Goal: Task Accomplishment & Management: Manage account settings

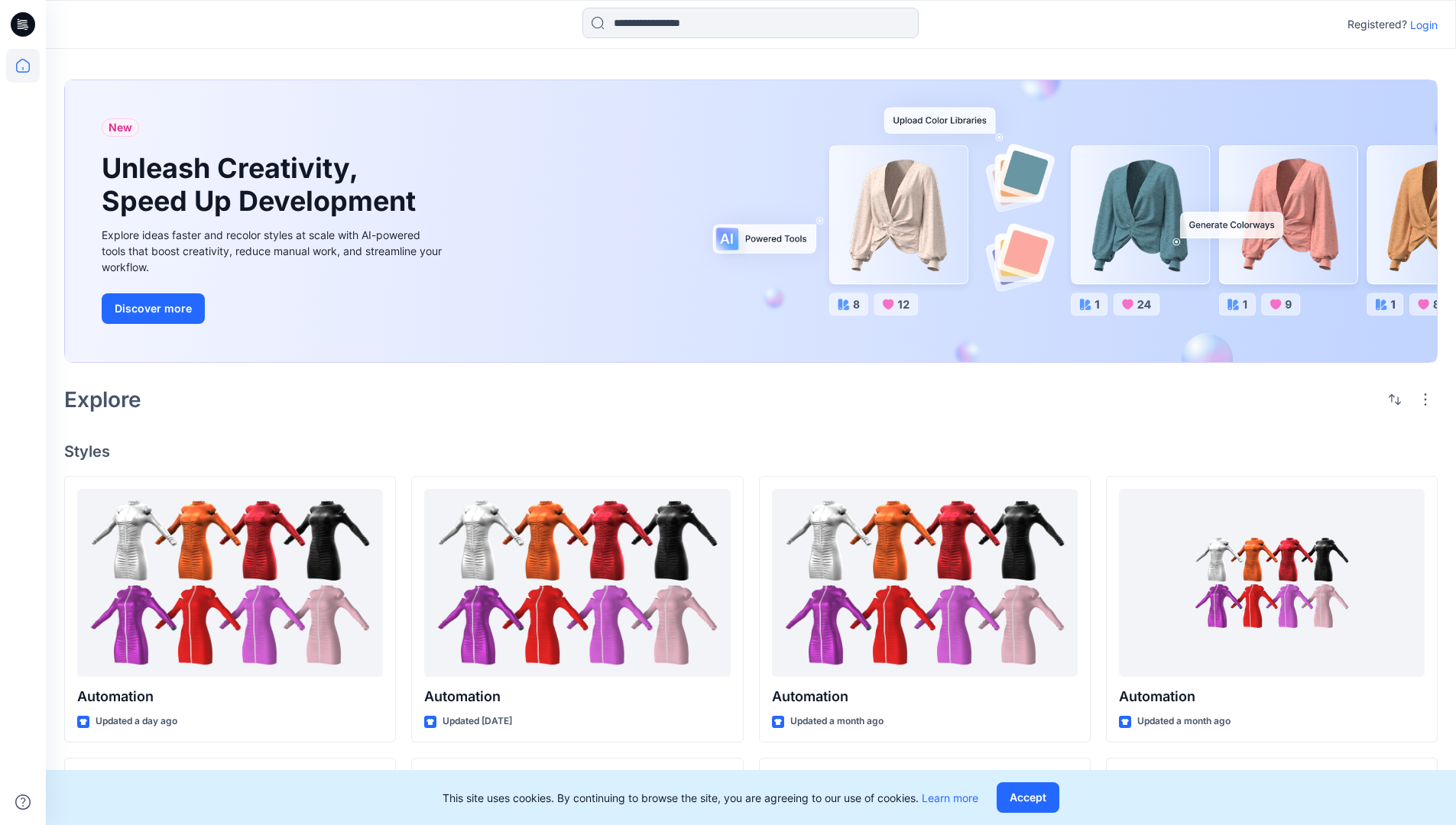
click at [1420, 24] on p "Login" at bounding box center [1423, 24] width 28 height 16
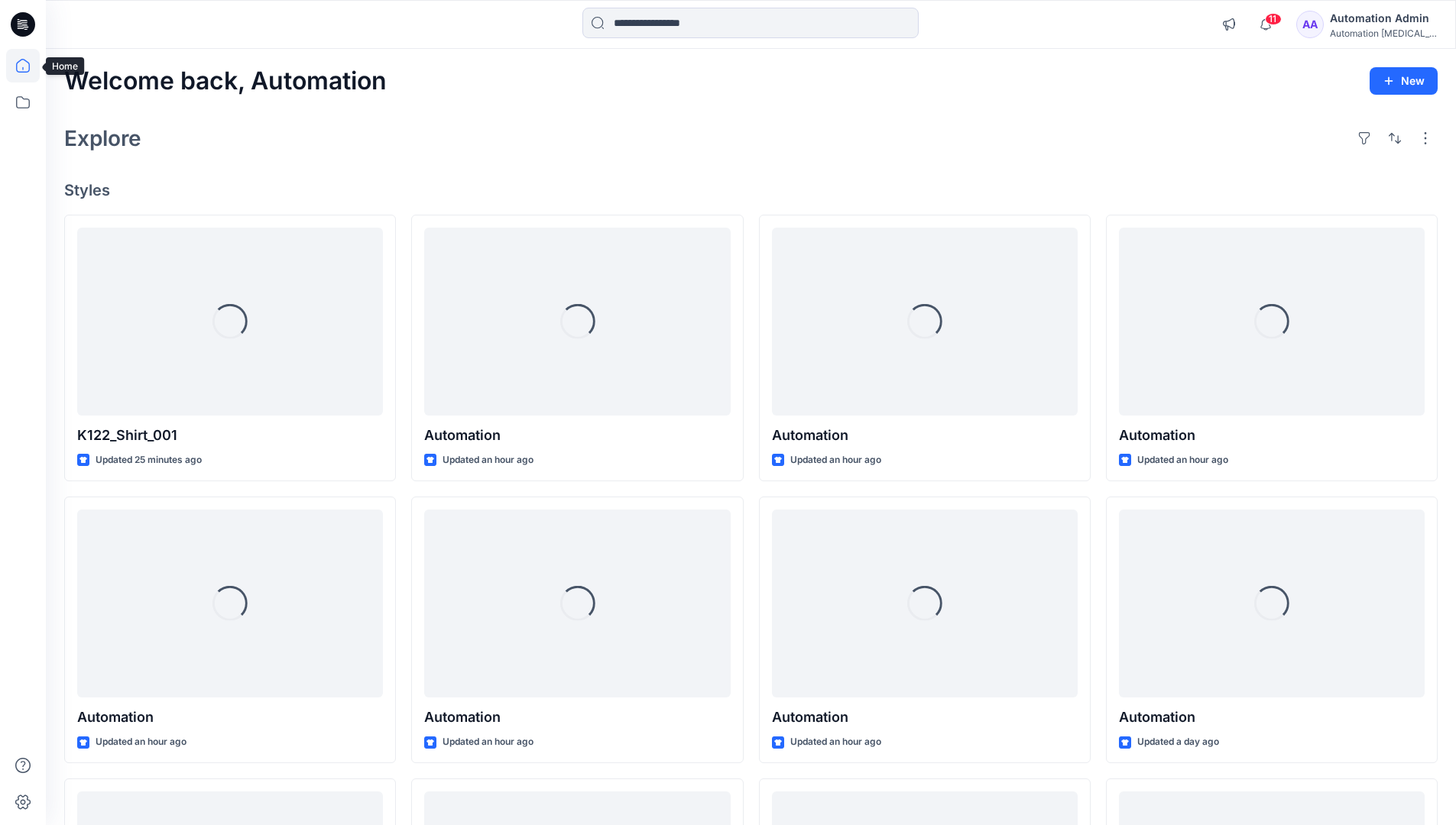
click at [29, 65] on icon at bounding box center [23, 65] width 13 height 13
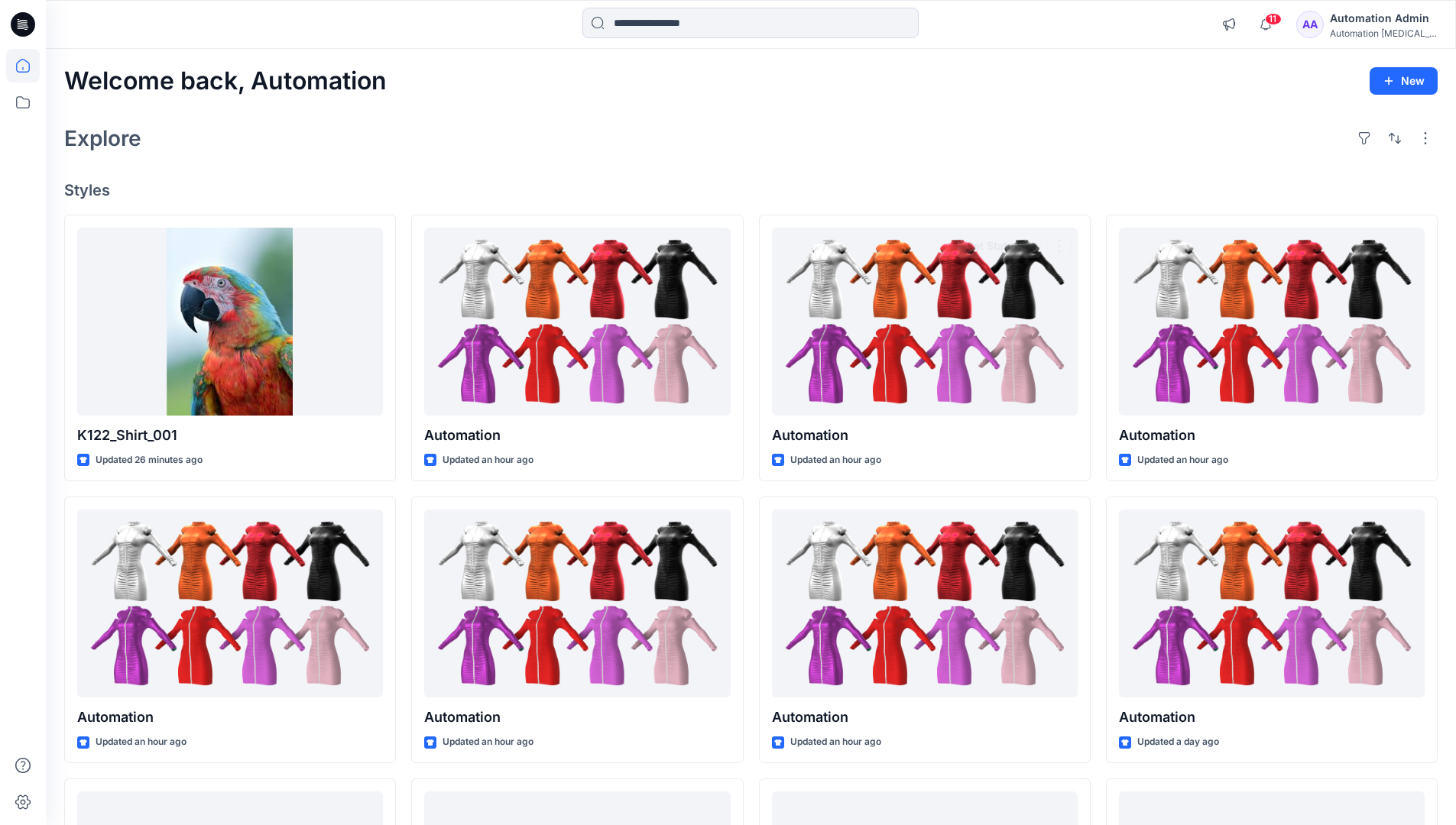
click at [1364, 22] on div "Automation Admin" at bounding box center [1384, 18] width 107 height 18
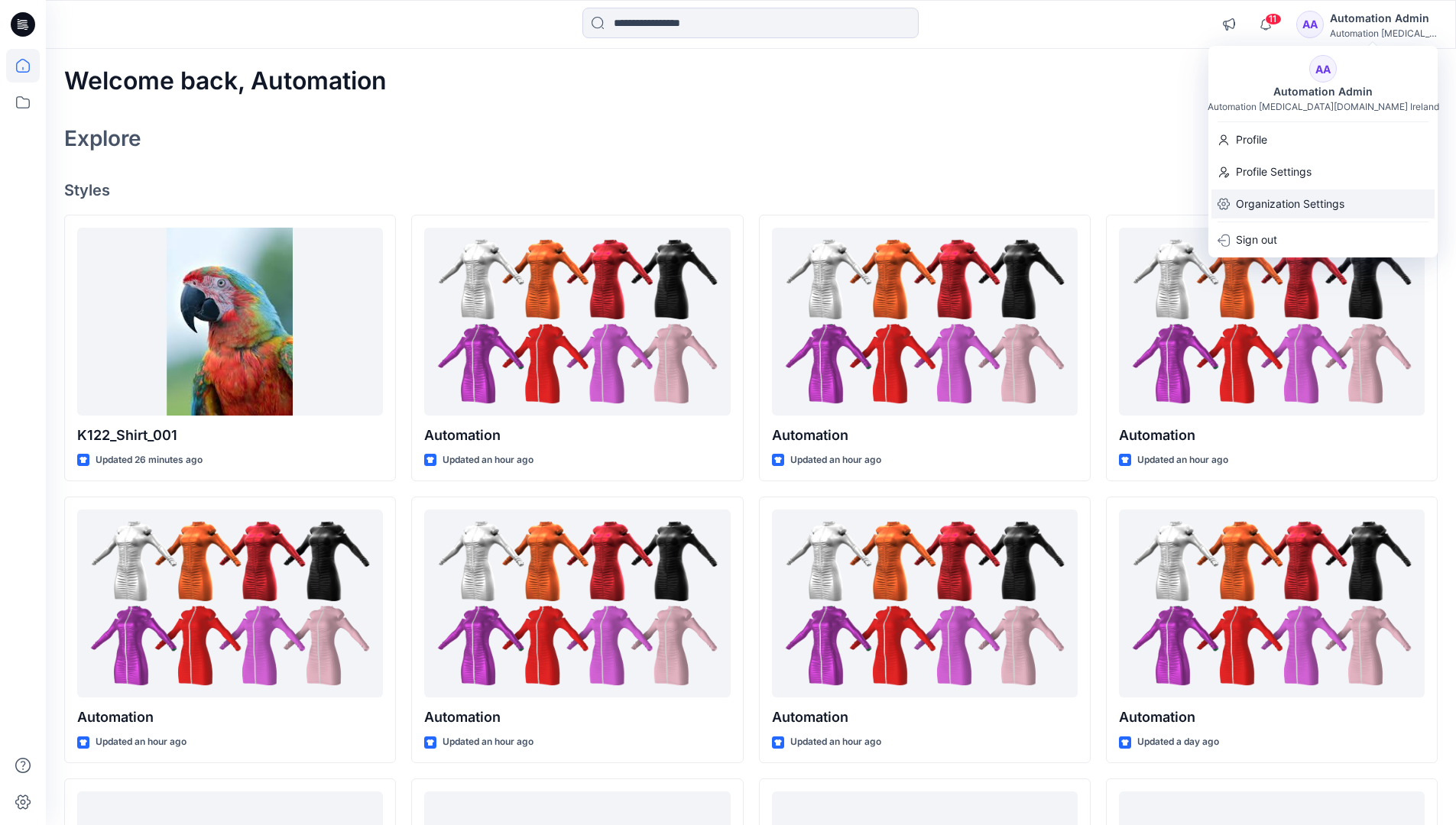
click at [1263, 211] on p "Organization Settings" at bounding box center [1290, 204] width 108 height 29
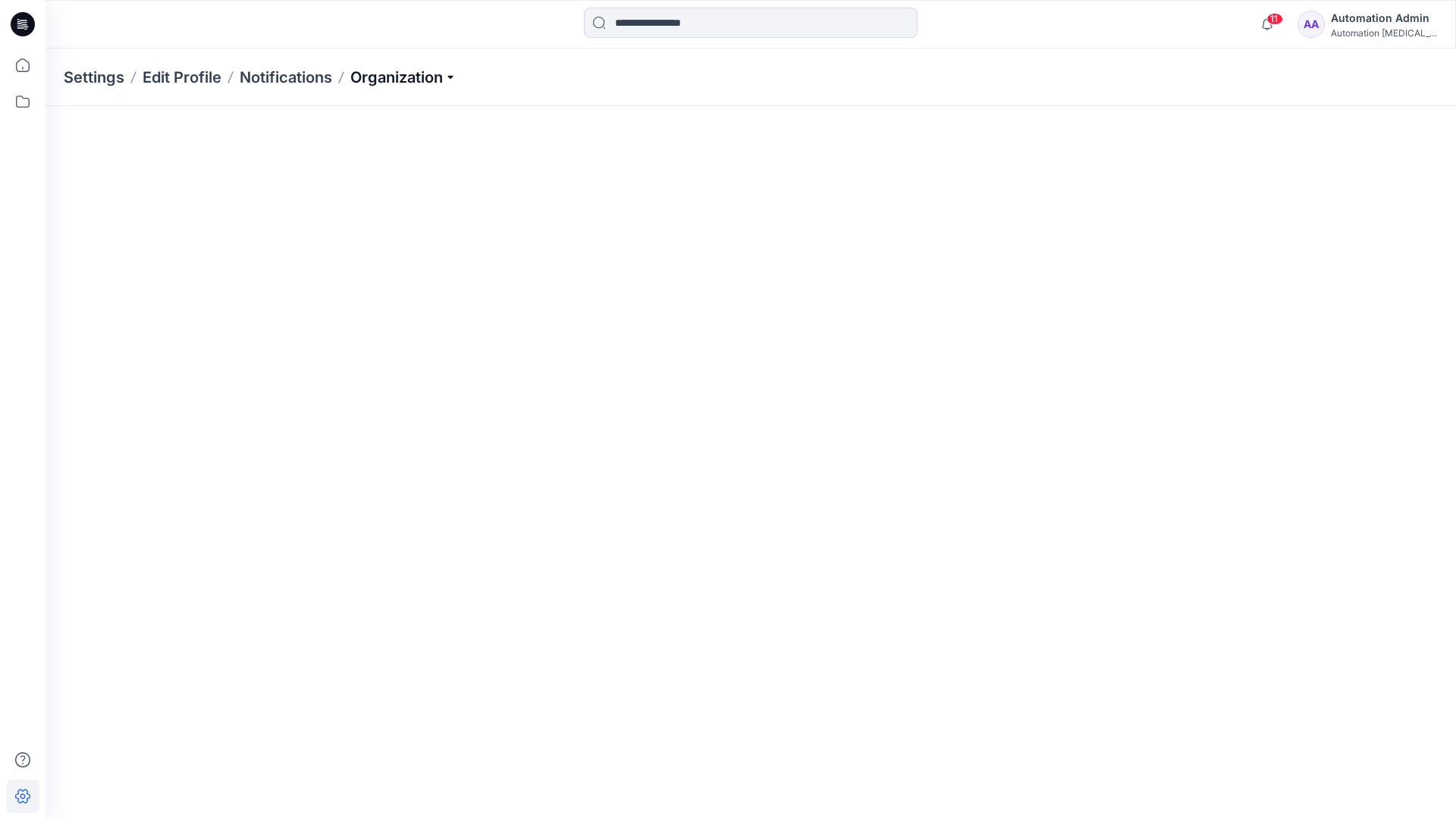
click at [436, 77] on p "Organization" at bounding box center [404, 77] width 106 height 22
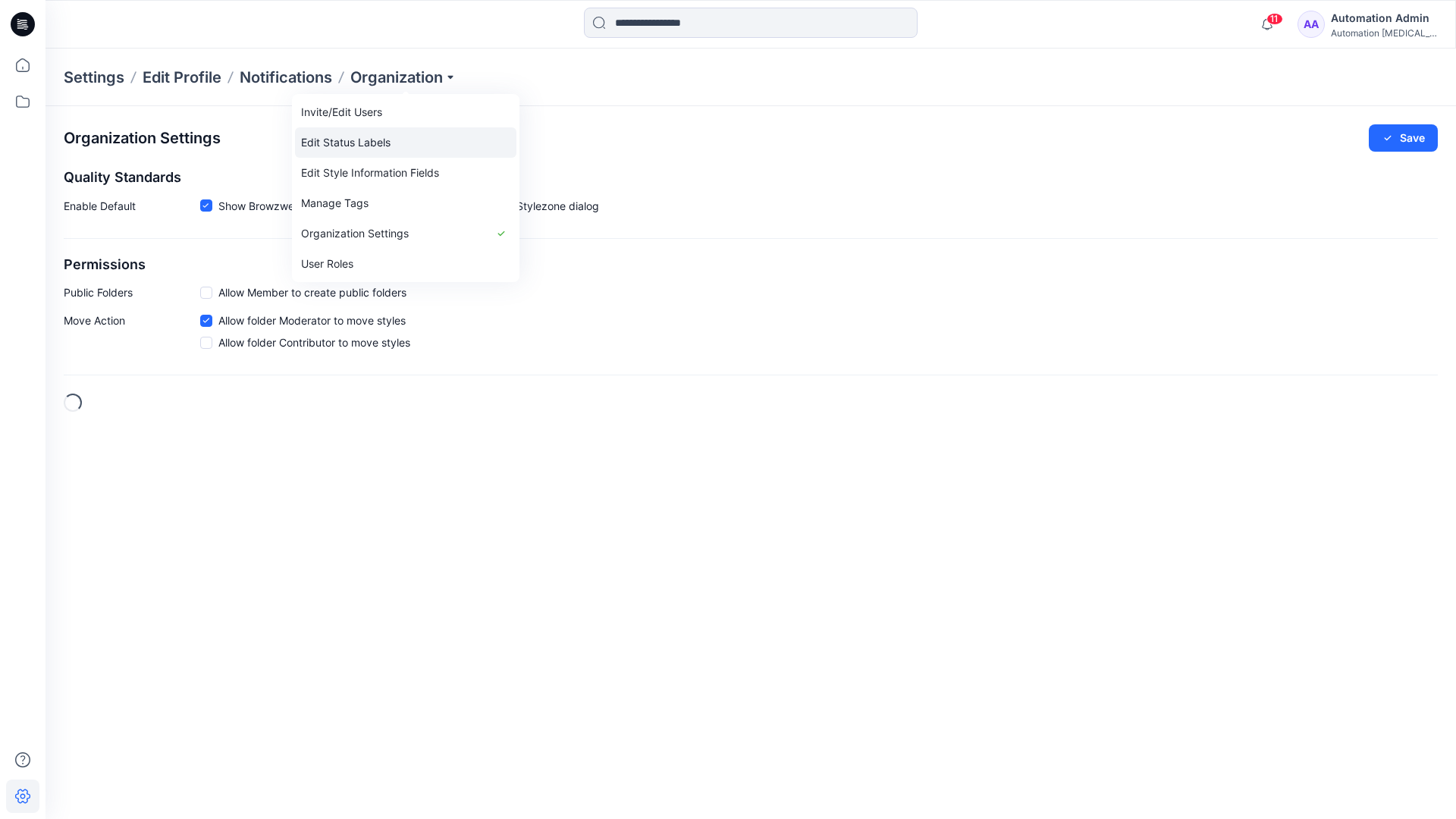
click at [373, 141] on link "Edit Status Labels" at bounding box center [405, 142] width 221 height 30
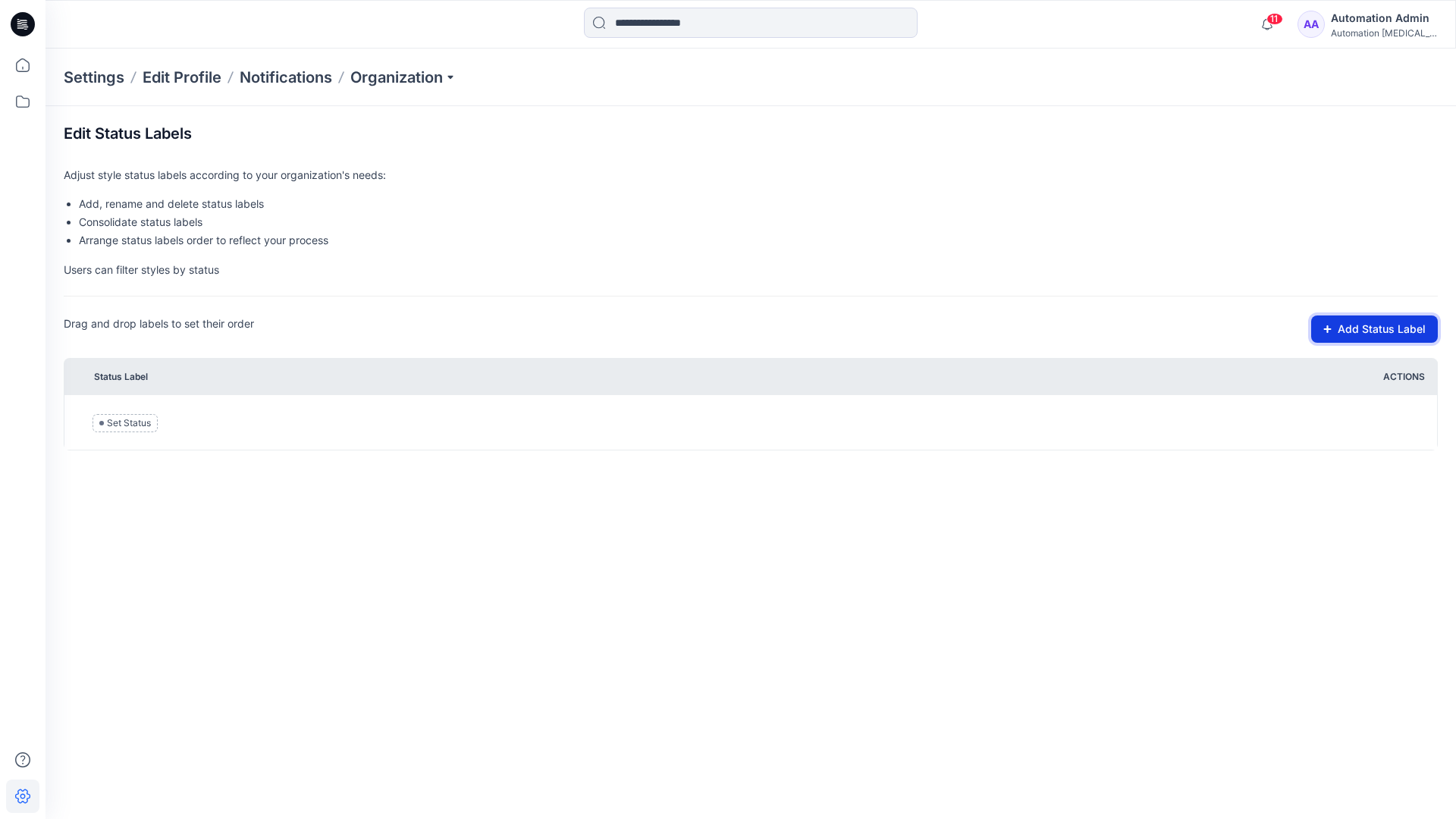
click at [1359, 330] on button "Add Status Label" at bounding box center [1374, 329] width 126 height 27
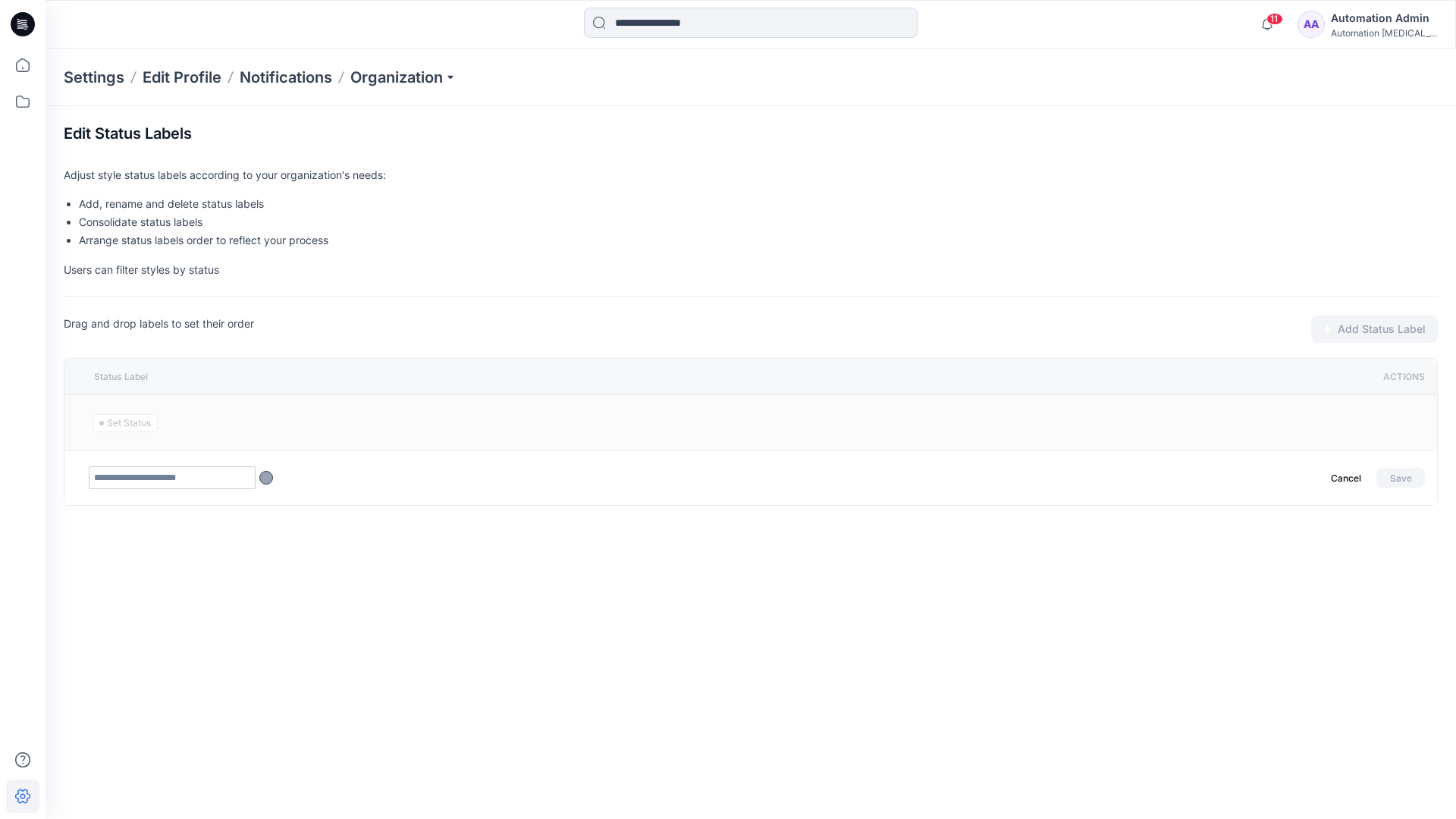
click at [202, 480] on input "text" at bounding box center [172, 477] width 166 height 22
type input "********"
click at [1394, 474] on button "Save" at bounding box center [1400, 478] width 48 height 20
click at [17, 65] on icon at bounding box center [22, 65] width 33 height 33
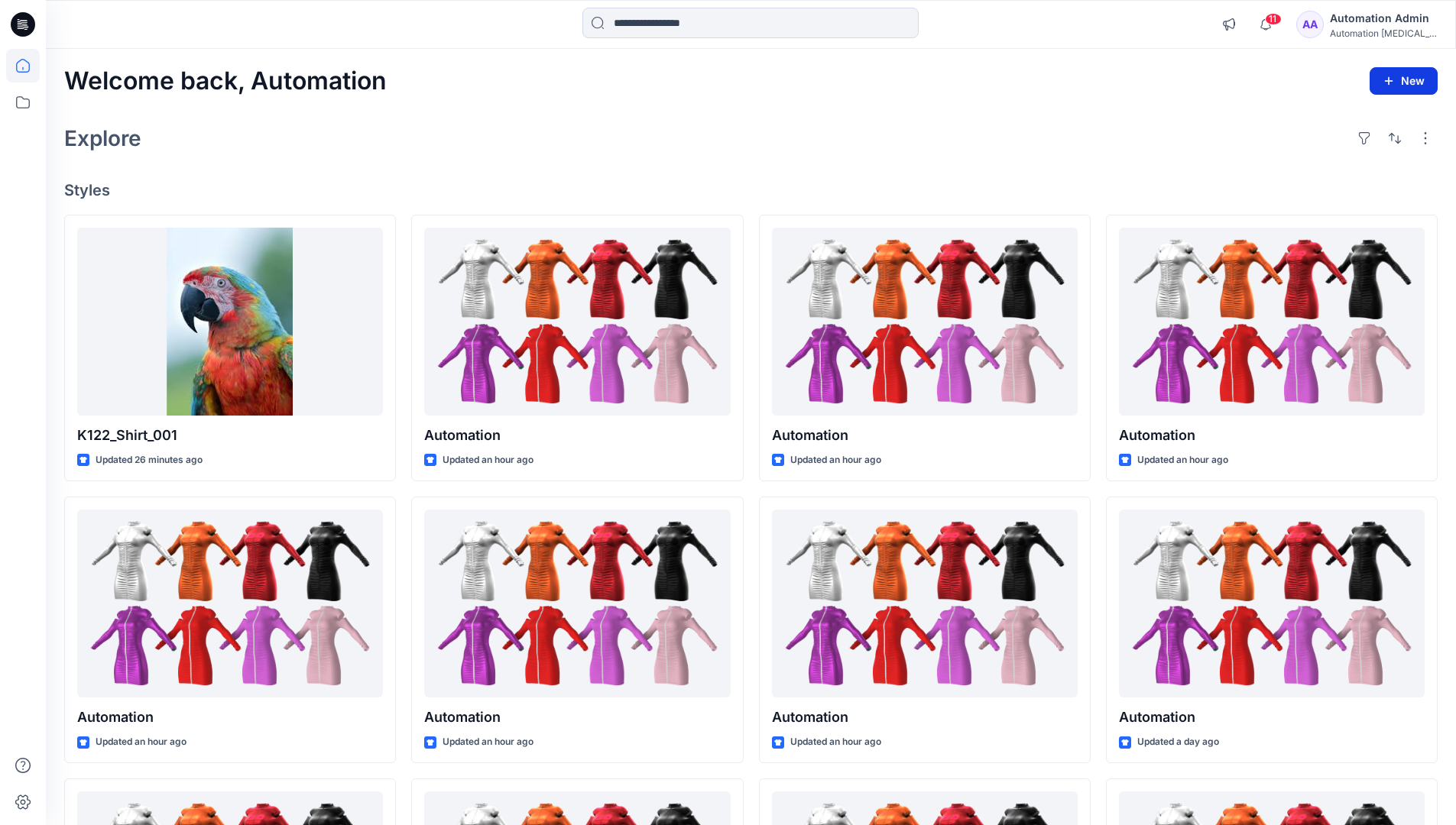
click at [1397, 86] on button "New" at bounding box center [1403, 80] width 68 height 28
click at [1361, 118] on p "New Style" at bounding box center [1356, 119] width 51 height 18
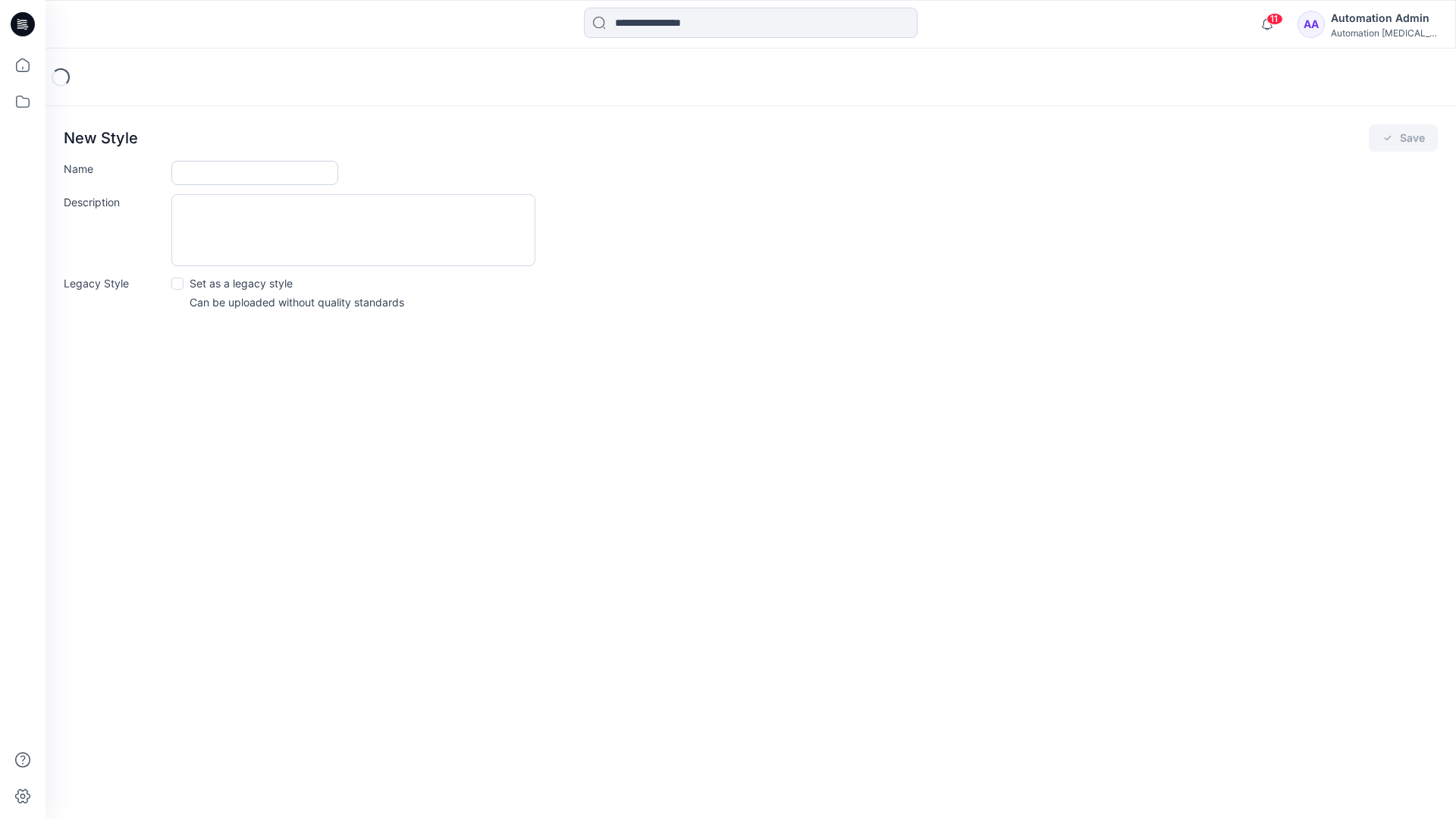
click at [239, 171] on input "Name" at bounding box center [255, 172] width 166 height 24
type input "**********"
click at [668, 229] on div "Description" at bounding box center [750, 230] width 1374 height 72
click at [1388, 142] on icon "submit" at bounding box center [1387, 138] width 12 height 12
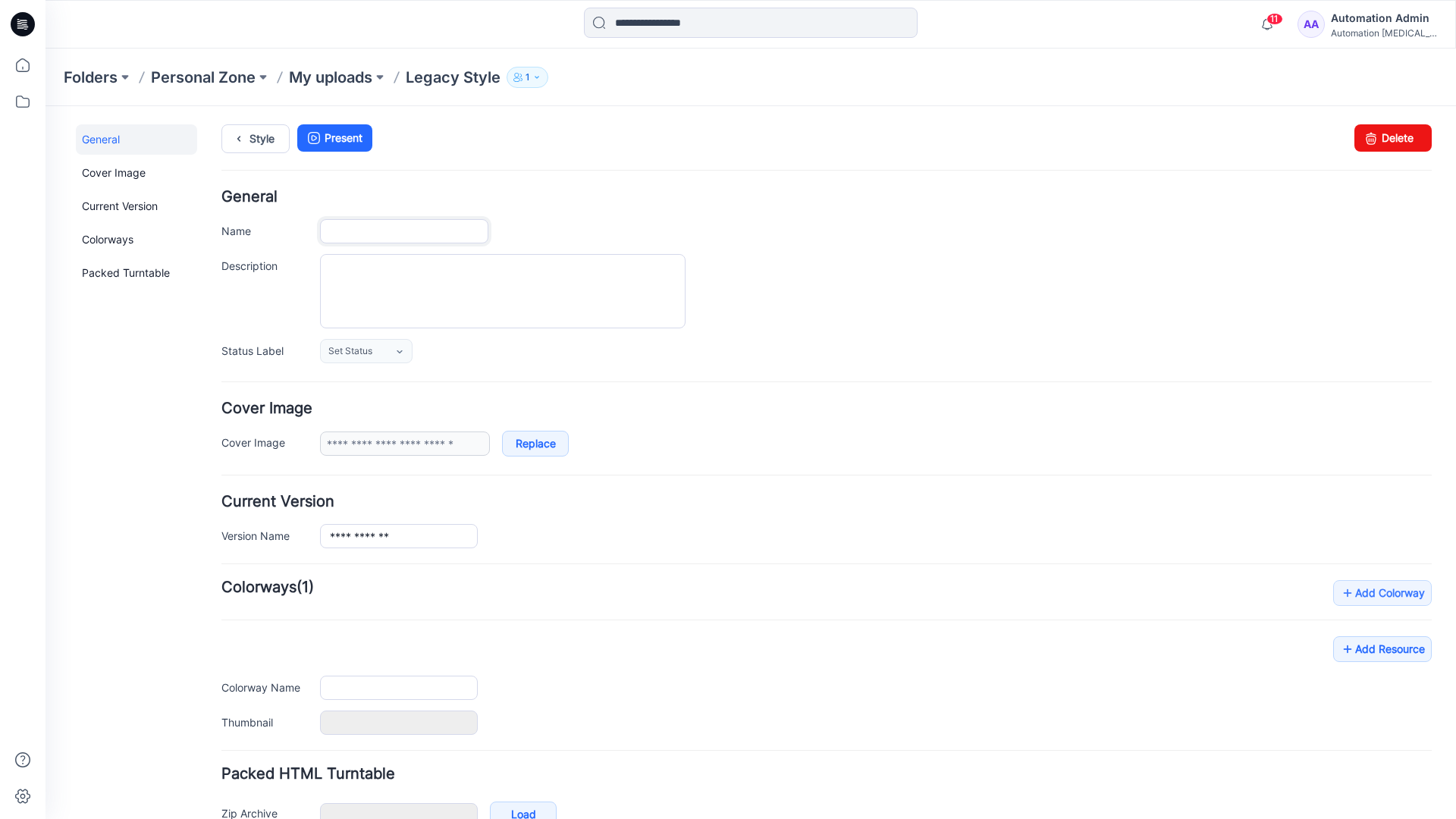
click at [423, 231] on input "Name" at bounding box center [404, 231] width 168 height 24
type input "**********"
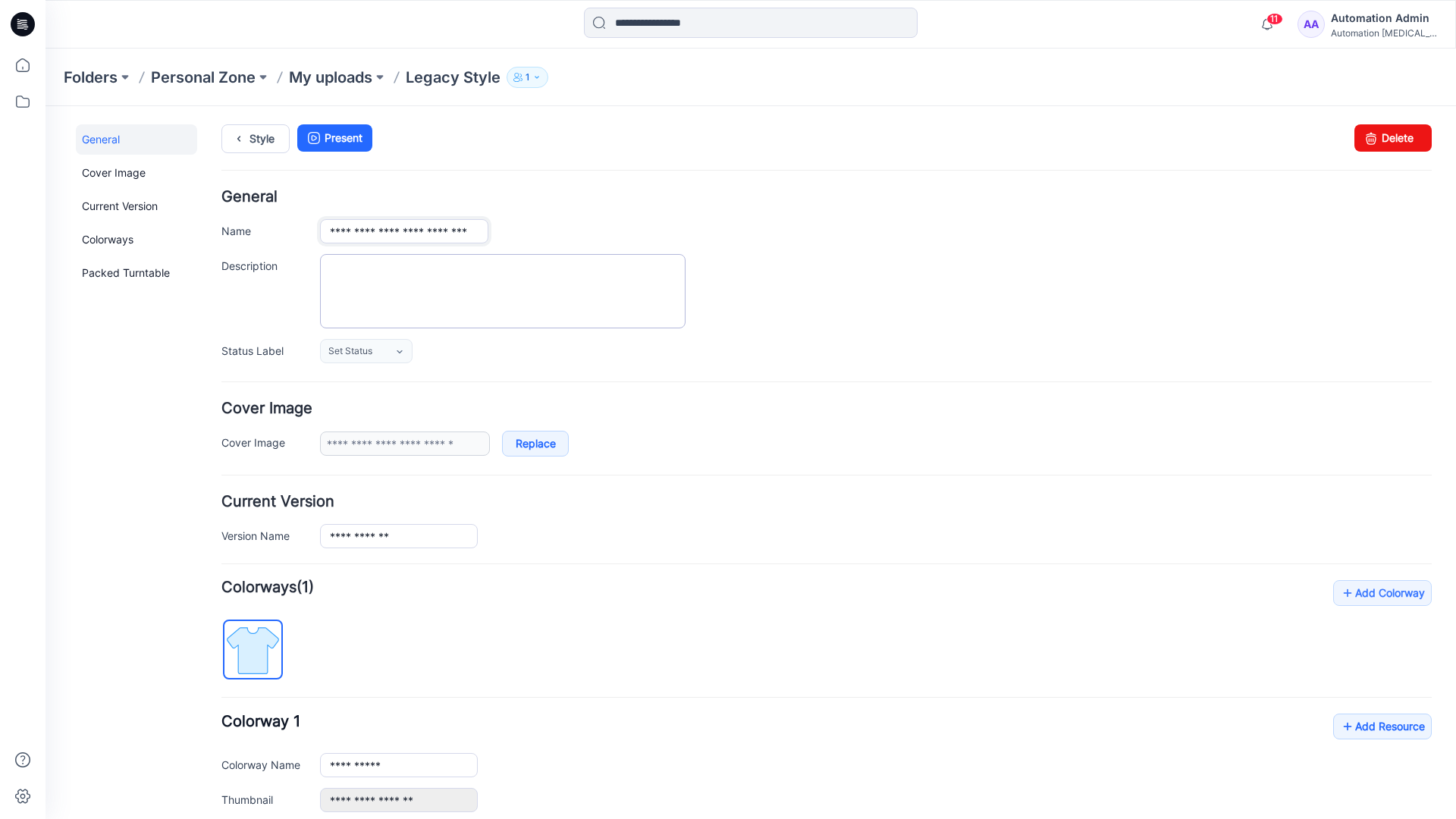
type input "**********"
click at [411, 272] on textarea "Description" at bounding box center [503, 290] width 365 height 74
type textarea "**********"
click at [400, 352] on icon at bounding box center [399, 352] width 5 height 3
click at [375, 424] on link "Approved" at bounding box center [381, 416] width 116 height 32
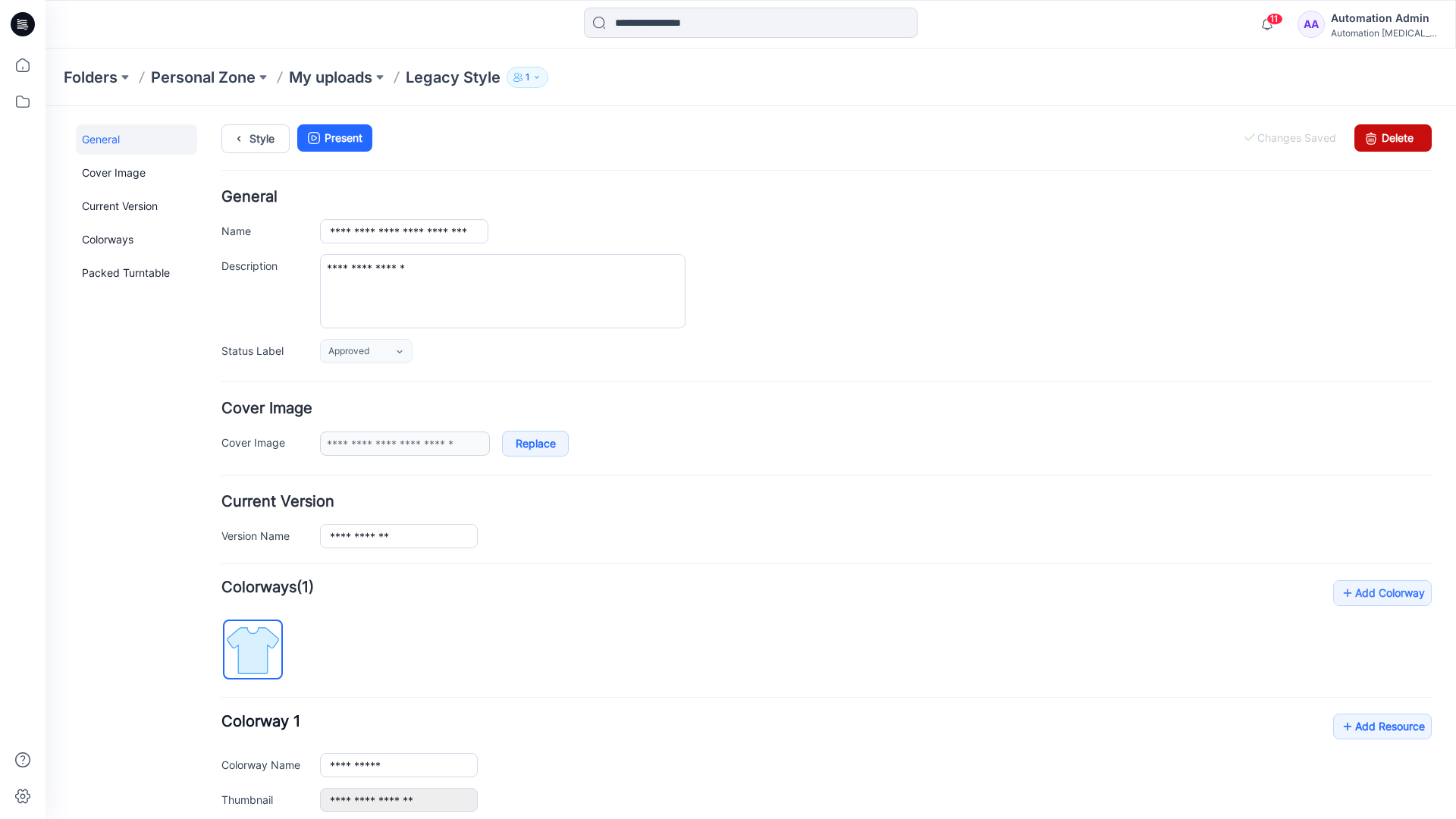
click at [1384, 137] on link "Delete" at bounding box center [1393, 137] width 77 height 27
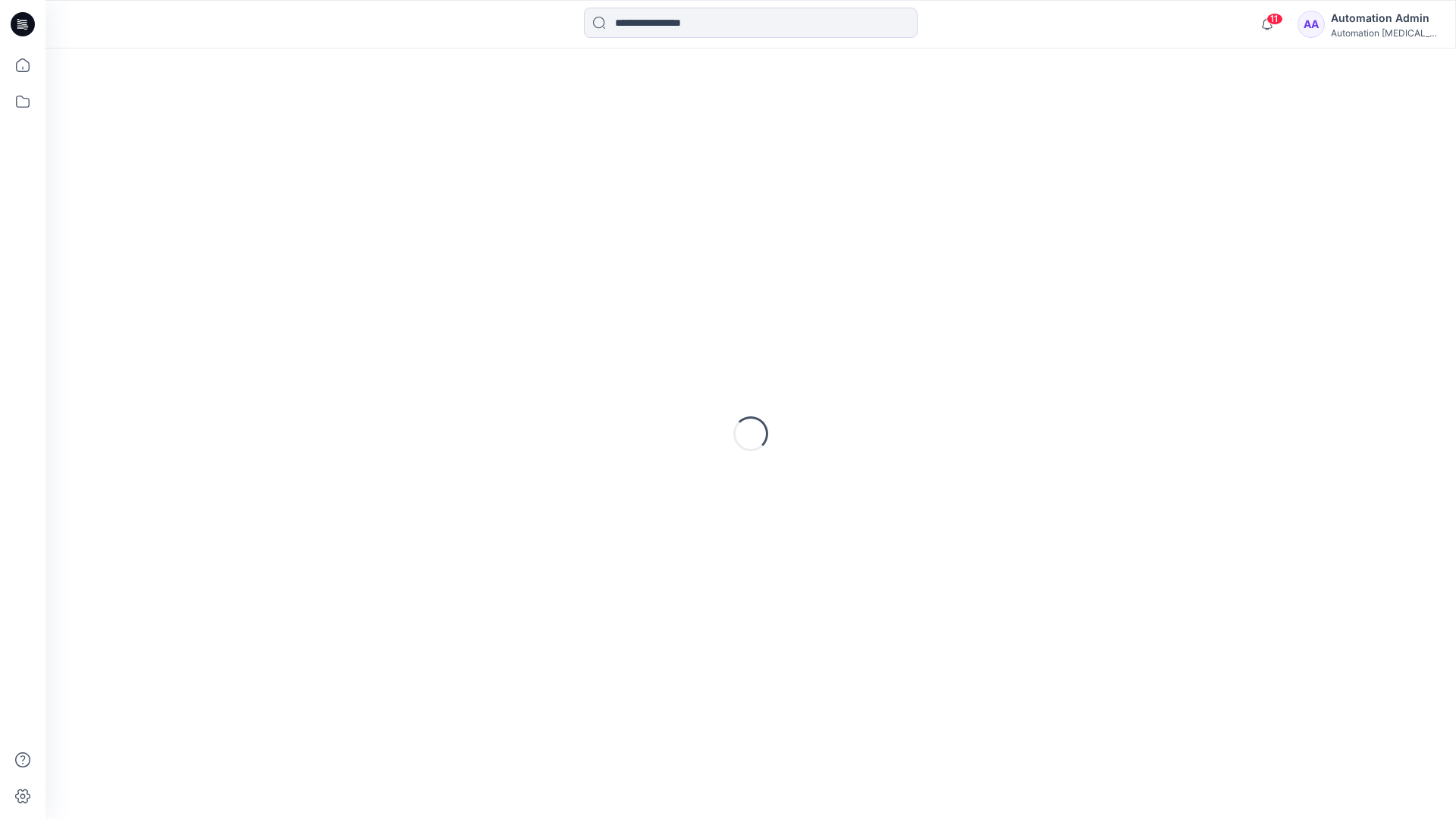
click at [1370, 26] on div "Automation Admin" at bounding box center [1384, 18] width 106 height 18
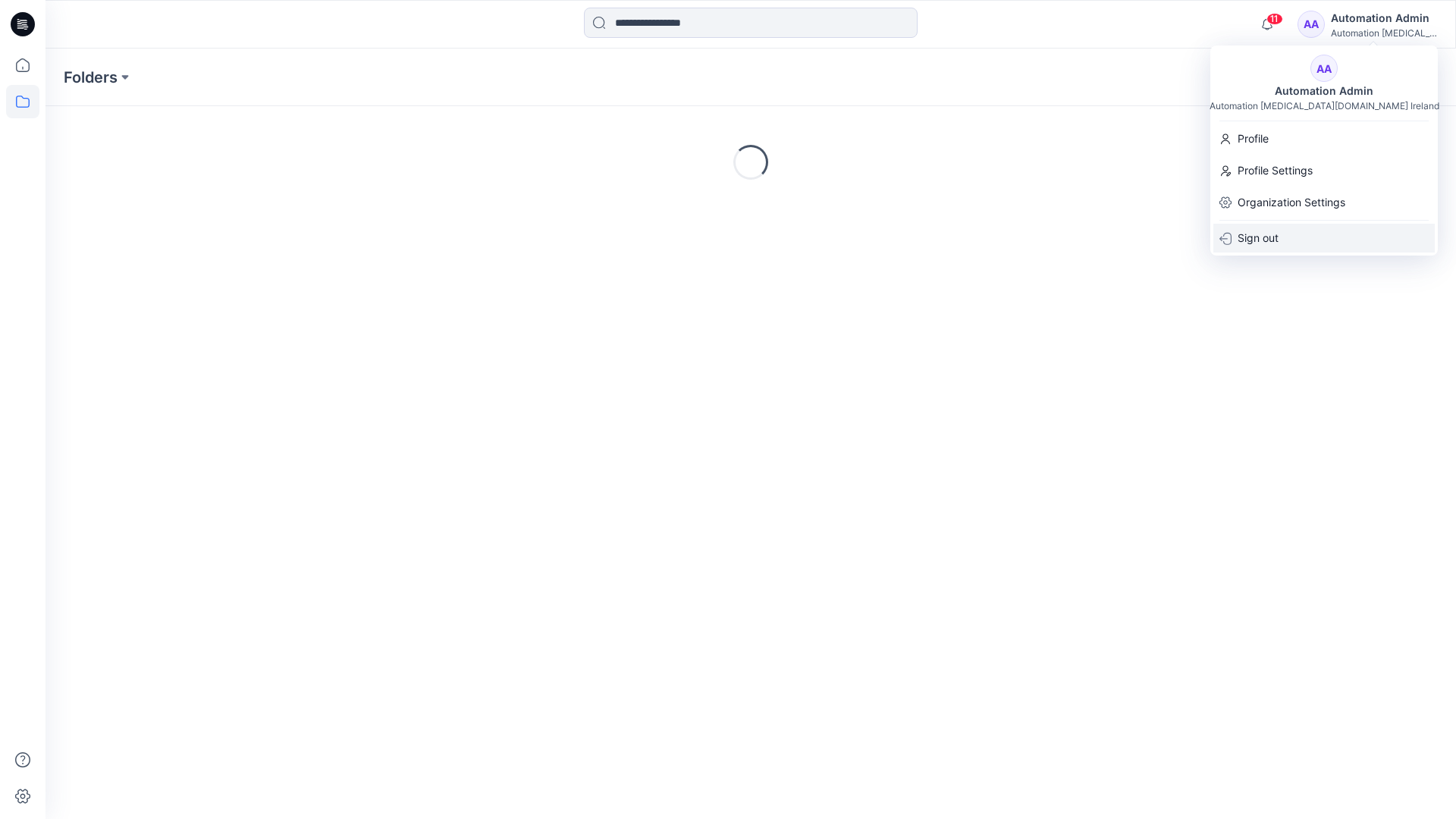
click at [1275, 237] on p "Sign out" at bounding box center [1257, 238] width 41 height 29
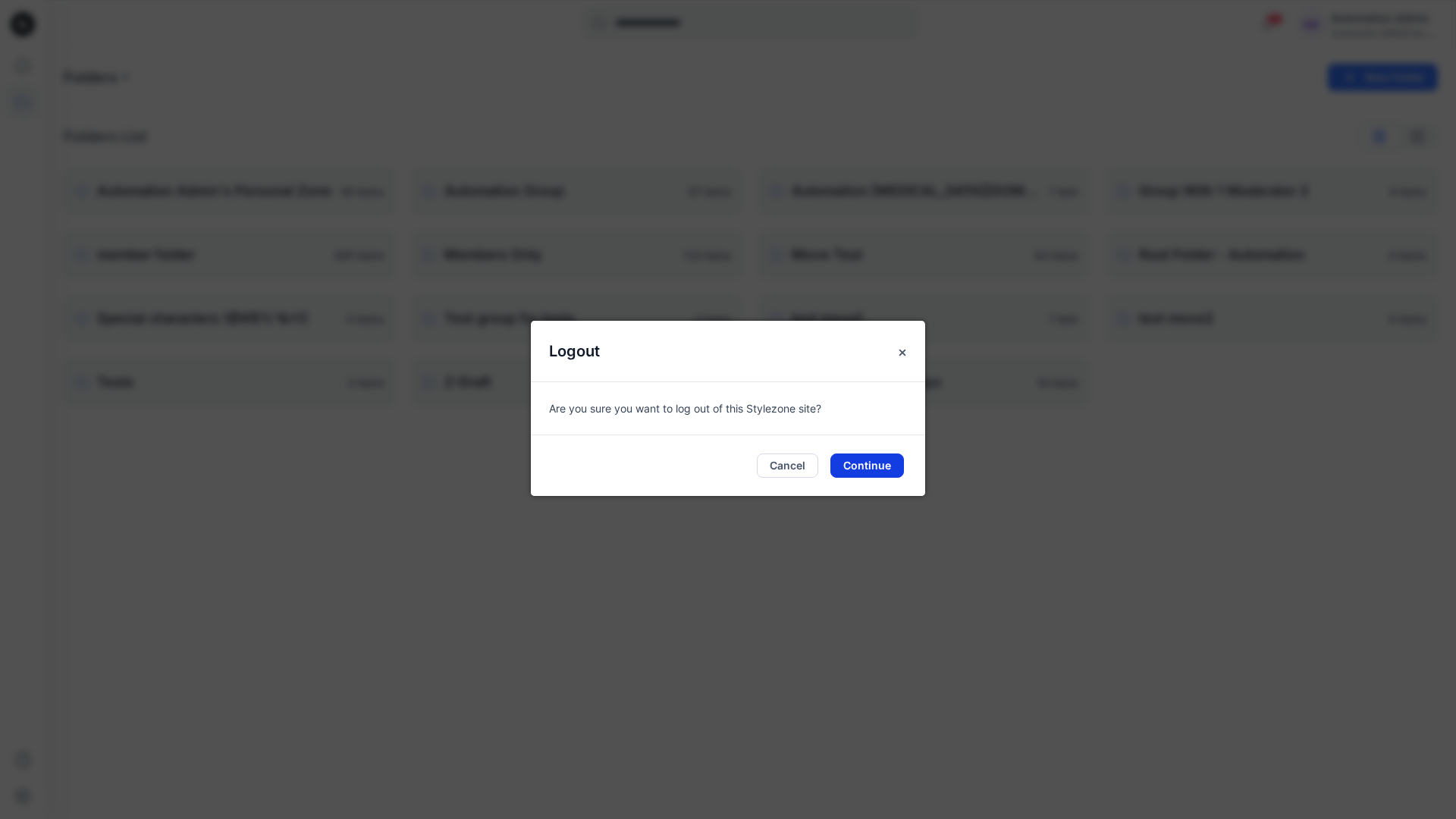
click at [875, 464] on button "Continue" at bounding box center [867, 465] width 73 height 24
